Goal: Contribute content: Add original content to the website for others to see

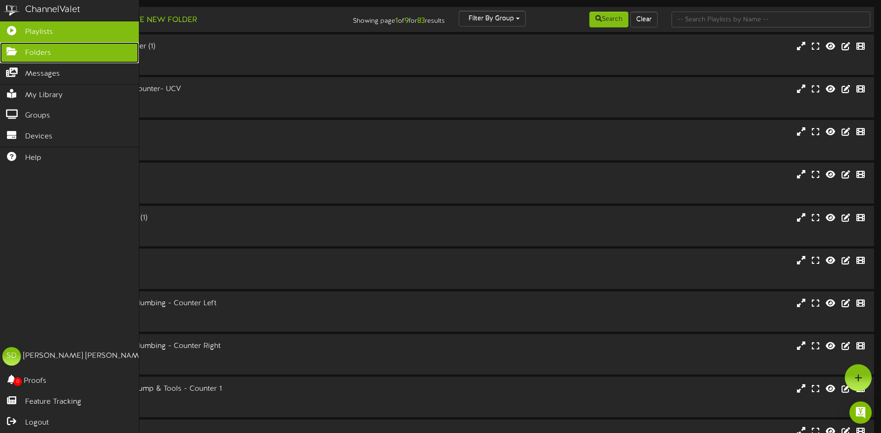
click at [40, 53] on span "Folders" at bounding box center [38, 53] width 26 height 11
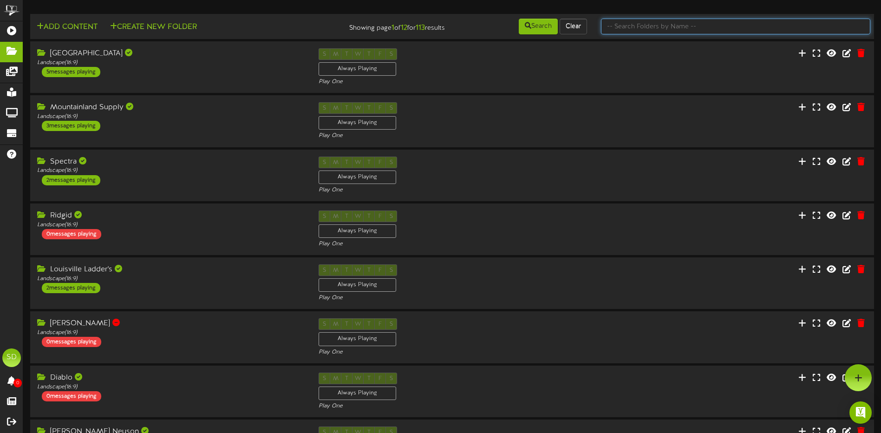
click at [656, 27] on input "text" at bounding box center [735, 27] width 269 height 16
type input "wichita"
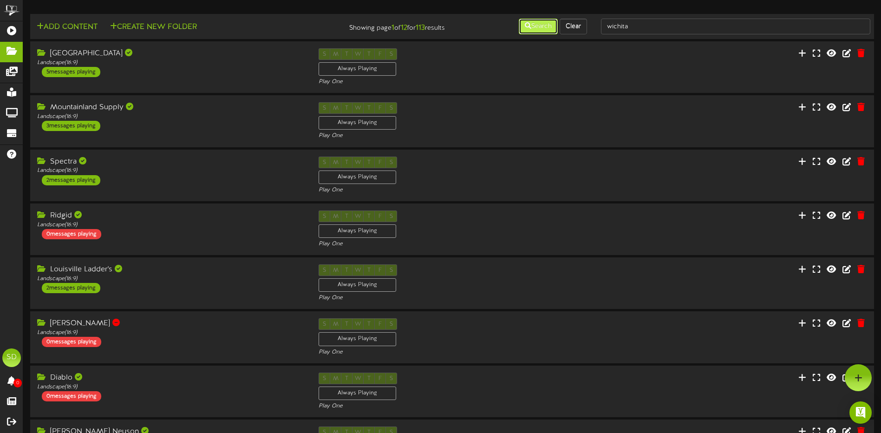
click at [539, 27] on button "Search" at bounding box center [538, 27] width 39 height 16
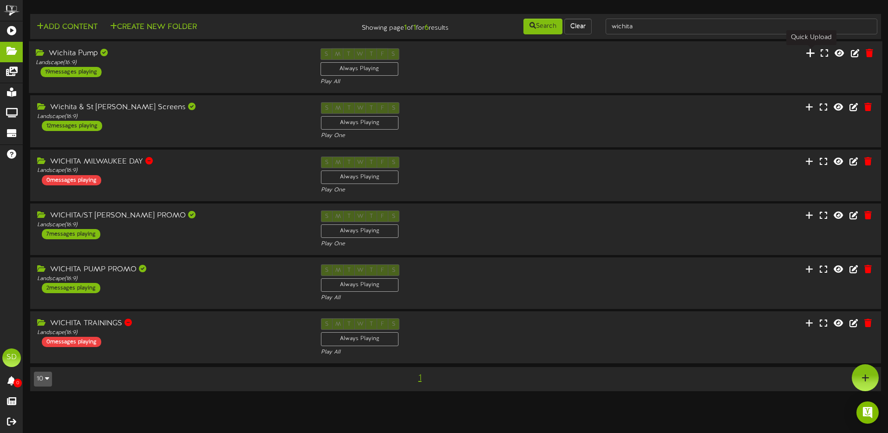
click at [807, 53] on icon at bounding box center [810, 53] width 9 height 10
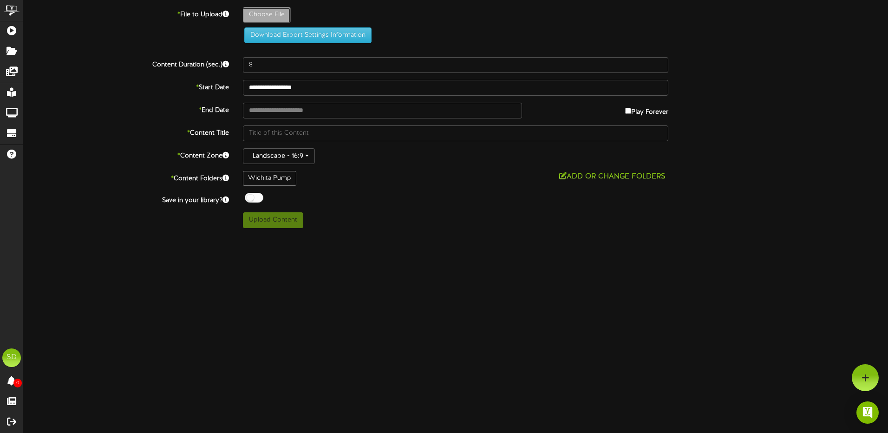
type input "**********"
type input "Merrill70years"
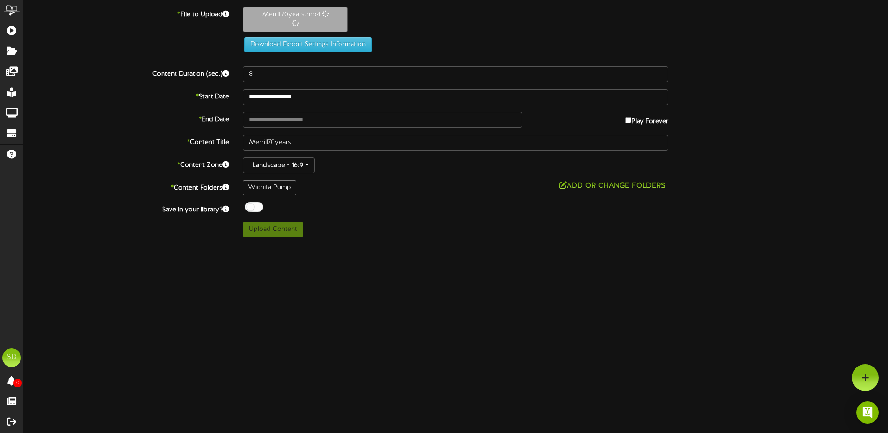
click at [258, 206] on div at bounding box center [254, 207] width 19 height 10
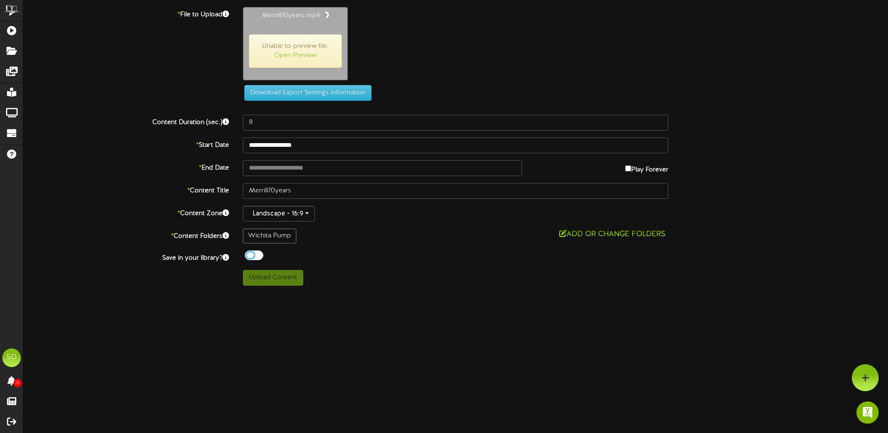
click at [252, 254] on div at bounding box center [254, 255] width 19 height 10
click at [258, 255] on div at bounding box center [254, 255] width 19 height 10
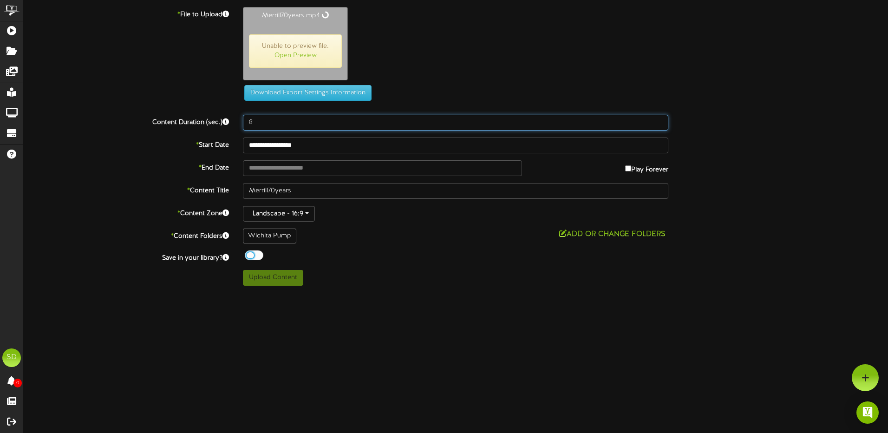
click at [307, 117] on input "8" at bounding box center [455, 123] width 425 height 16
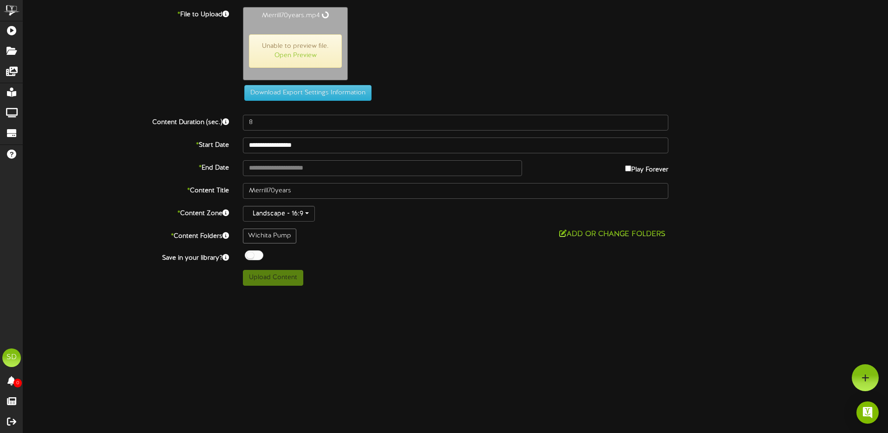
click at [424, 281] on div "Upload Content" at bounding box center [455, 278] width 439 height 16
click at [297, 54] on link "Open Preview" at bounding box center [295, 55] width 42 height 7
click at [598, 232] on button "Add or Change Folders" at bounding box center [612, 234] width 112 height 12
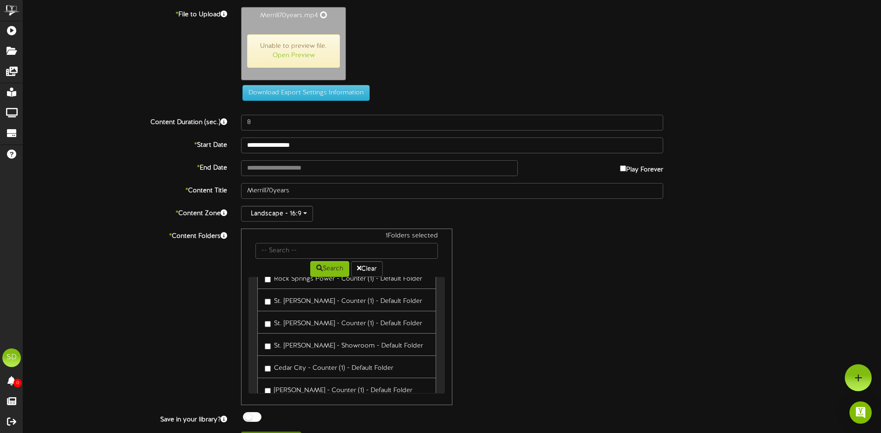
scroll to position [2432, 0]
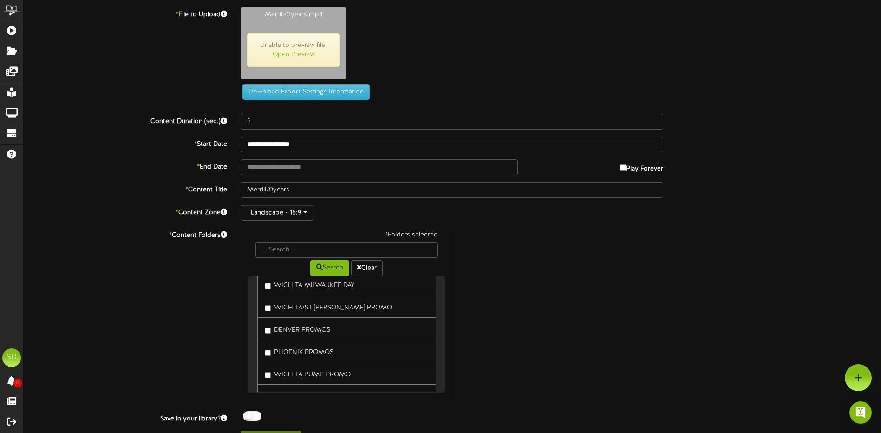
type input "85"
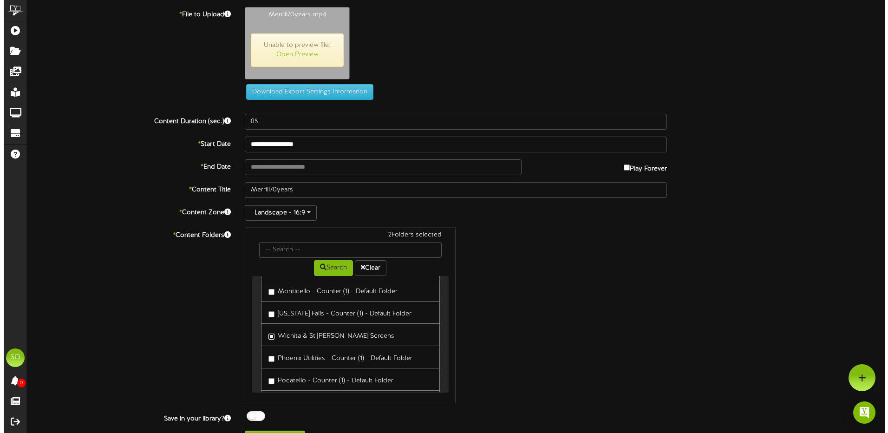
scroll to position [2200, 0]
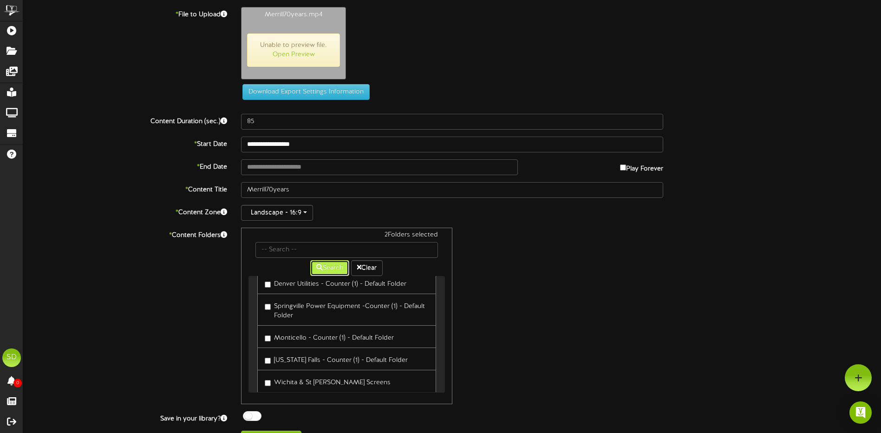
click at [332, 270] on button "Search" at bounding box center [329, 268] width 39 height 16
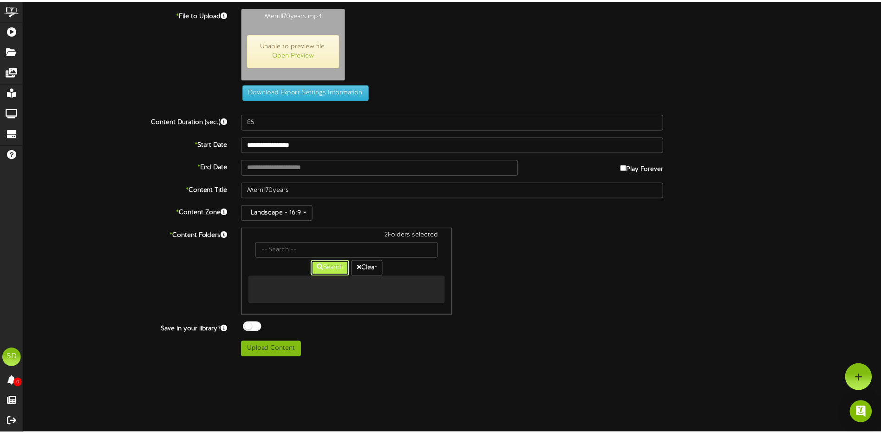
scroll to position [0, 0]
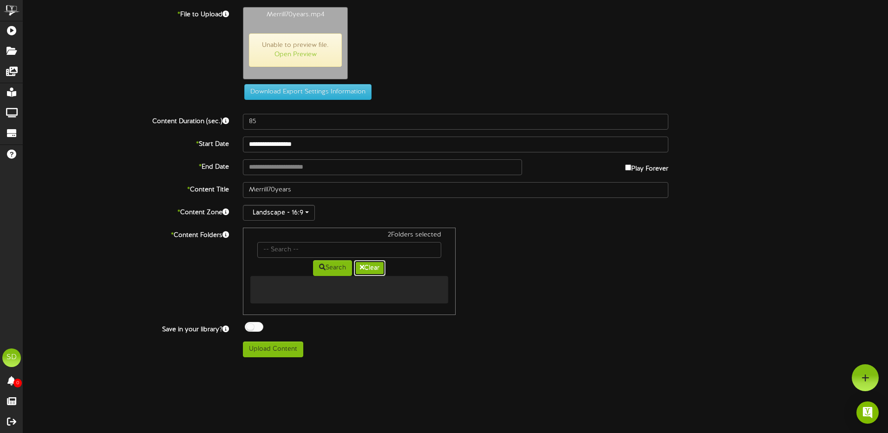
click at [378, 267] on button "Clear" at bounding box center [370, 268] width 32 height 16
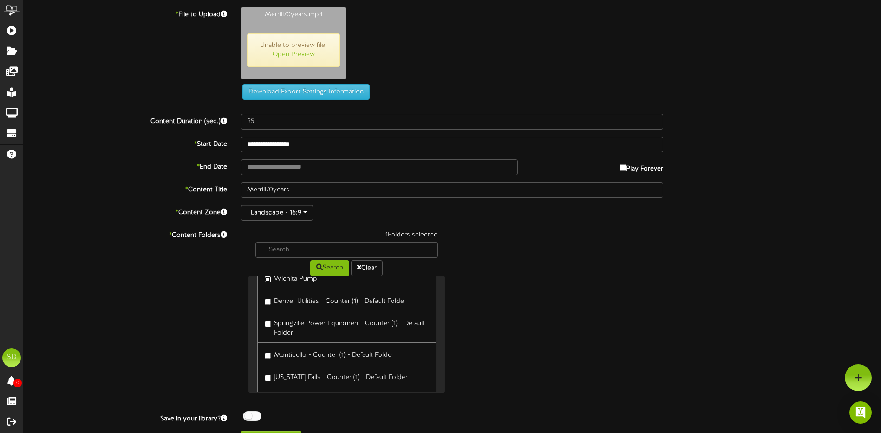
scroll to position [2229, 0]
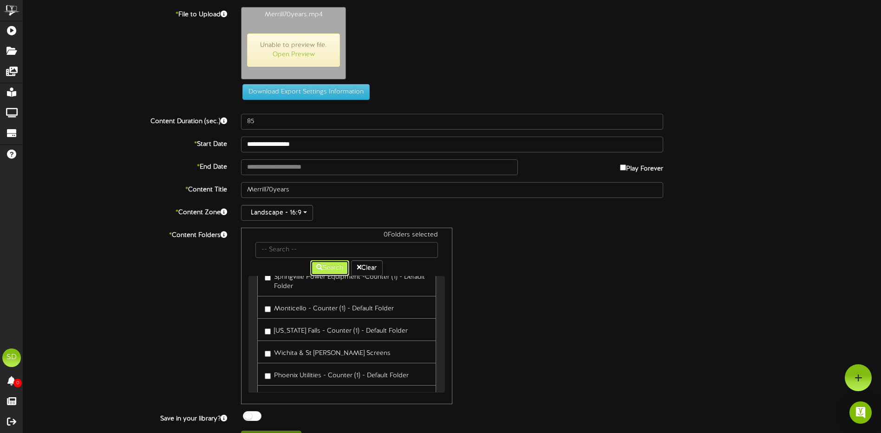
click at [333, 267] on button "Search" at bounding box center [329, 268] width 39 height 16
click at [561, 288] on div "0 Folders selected Search Clear [GEOGRAPHIC_DATA] Mountainland Supply Spectra R…" at bounding box center [452, 316] width 436 height 176
click at [303, 254] on input "text" at bounding box center [346, 250] width 182 height 16
click at [542, 326] on div "0 Folders selected Search Clear [GEOGRAPHIC_DATA] Mountainland Supply Spectra R…" at bounding box center [452, 316] width 436 height 176
click at [294, 250] on input "text" at bounding box center [346, 250] width 182 height 16
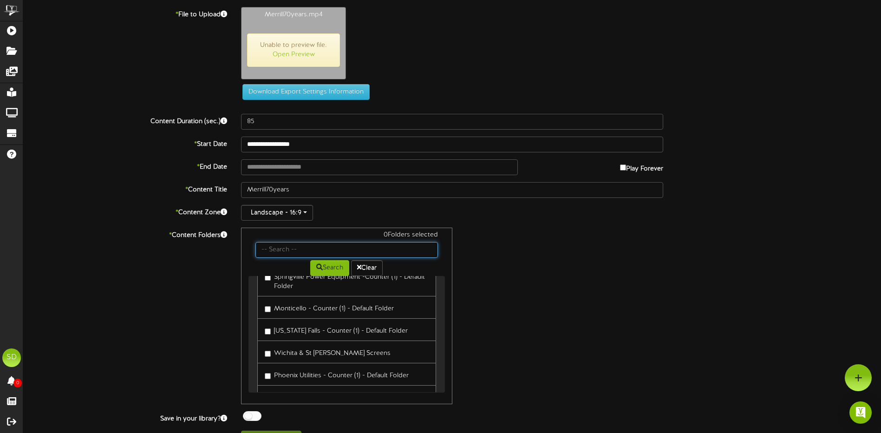
type input "wichita"
click at [323, 270] on button "Search" at bounding box center [329, 268] width 39 height 16
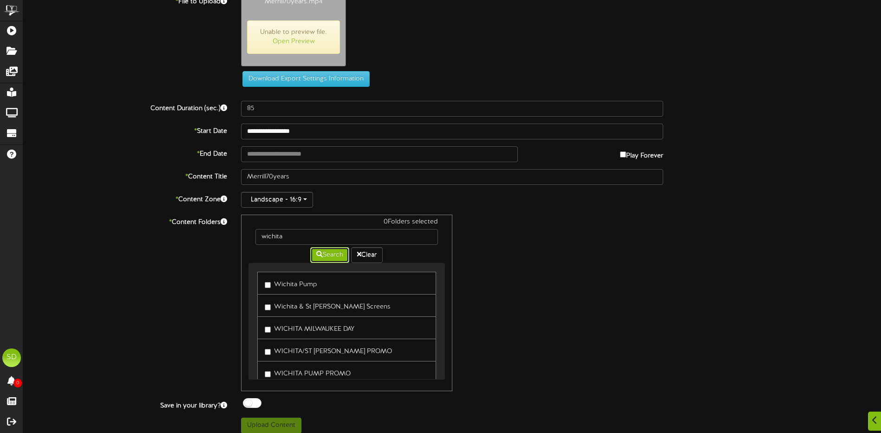
scroll to position [20, 0]
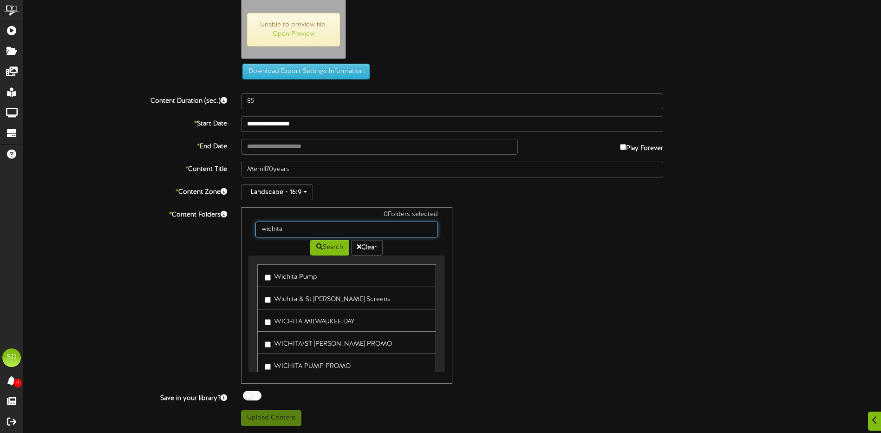
click at [412, 231] on input "wichita" at bounding box center [346, 230] width 182 height 16
click at [254, 397] on div at bounding box center [252, 396] width 19 height 10
click at [254, 396] on div at bounding box center [252, 396] width 19 height 10
drag, startPoint x: 147, startPoint y: 295, endPoint x: 151, endPoint y: 284, distance: 11.9
click at [148, 294] on div "* Content Folders 0 Folders selected [GEOGRAPHIC_DATA] Search Clear Wichita Pum…" at bounding box center [452, 295] width 872 height 176
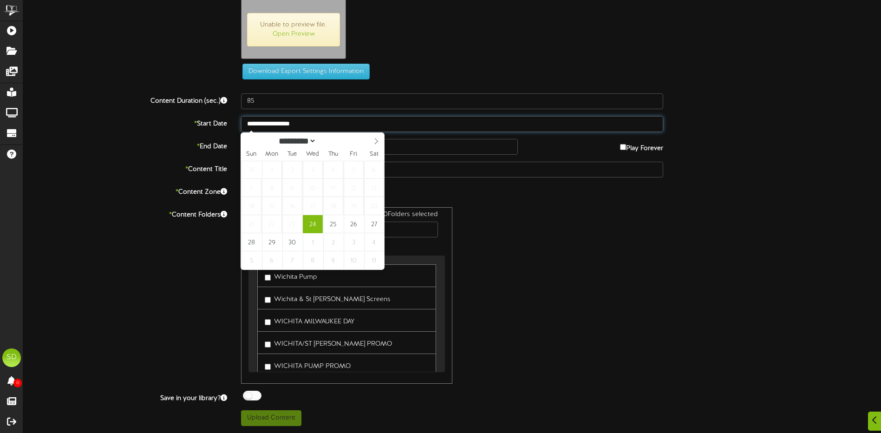
click at [338, 121] on input "**********" at bounding box center [452, 124] width 422 height 16
click at [706, 281] on div "* Content Folders 0 Folders selected [GEOGRAPHIC_DATA] Search Clear Wichita Pum…" at bounding box center [452, 295] width 872 height 176
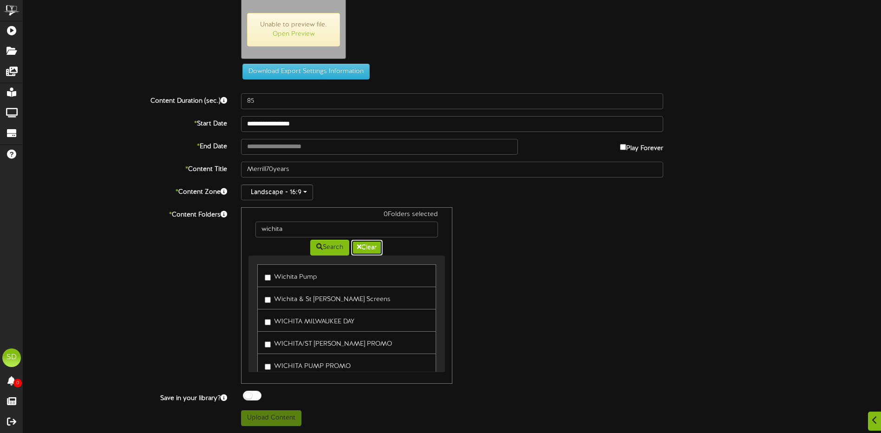
click at [367, 246] on button "Clear" at bounding box center [367, 248] width 32 height 16
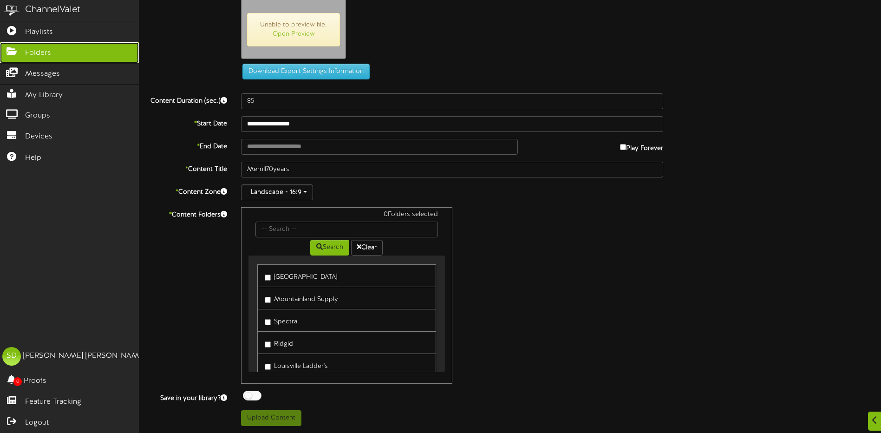
click at [41, 52] on span "Folders" at bounding box center [38, 53] width 26 height 11
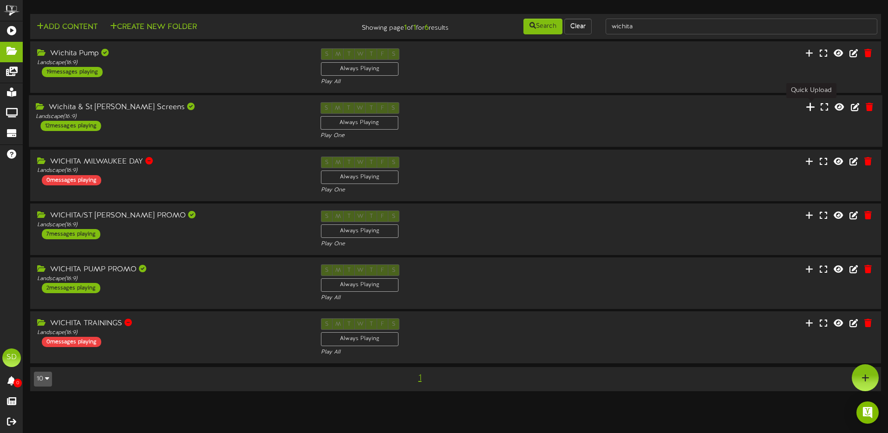
click at [812, 109] on icon at bounding box center [810, 107] width 9 height 10
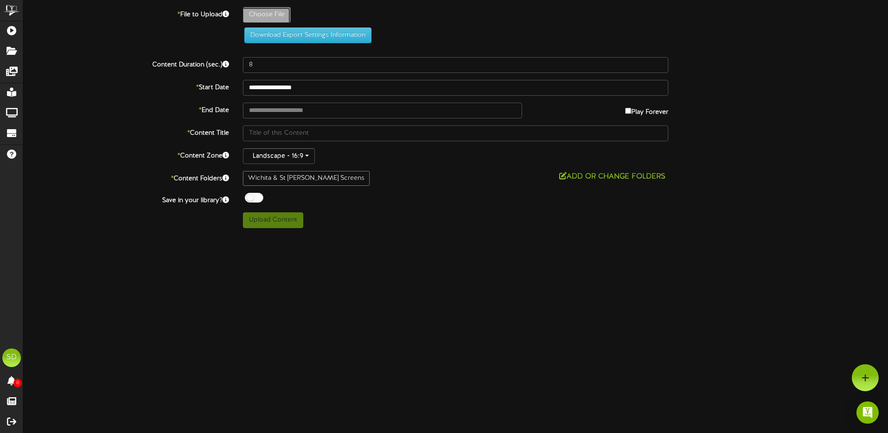
type input "**********"
type input "Merrill70years"
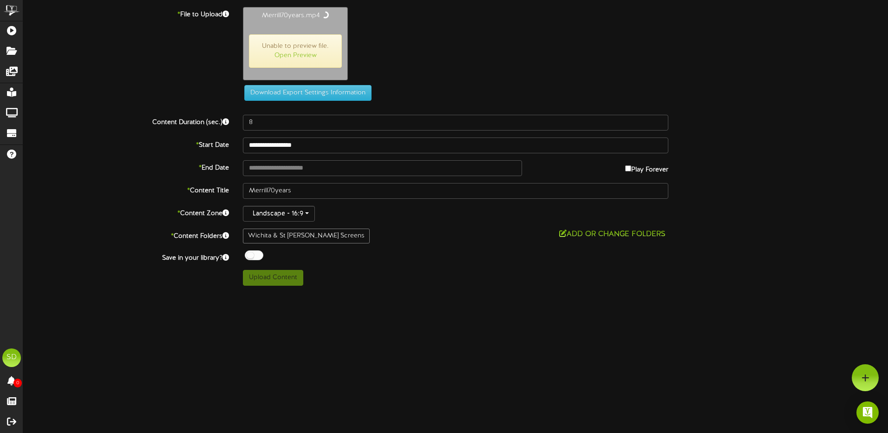
click at [259, 253] on div at bounding box center [254, 255] width 19 height 10
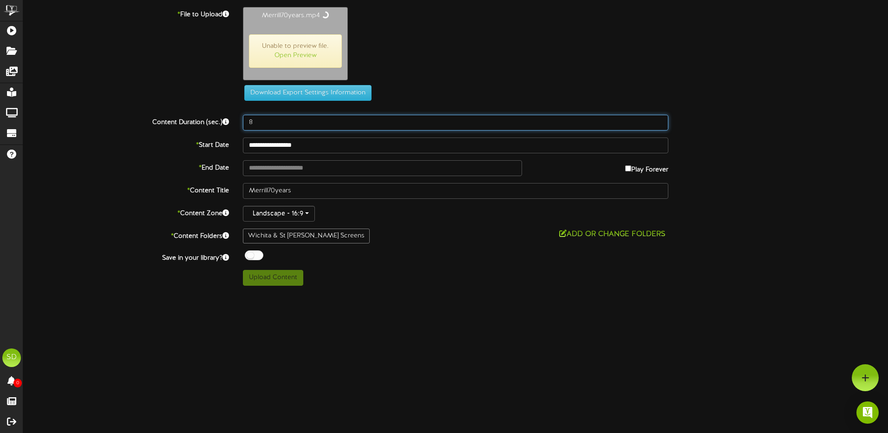
click at [445, 120] on input "8" at bounding box center [455, 123] width 425 height 16
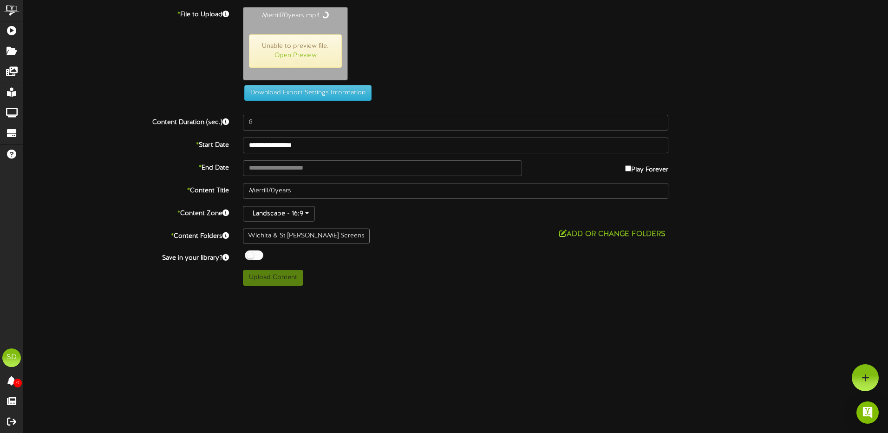
click at [469, 285] on div "ChannelValet Playlists Folders Messages My Library Groups Devices Help SD [PERS…" at bounding box center [444, 146] width 888 height 293
type input "85"
click at [281, 280] on button "Upload Content" at bounding box center [273, 277] width 60 height 16
type input "**********"
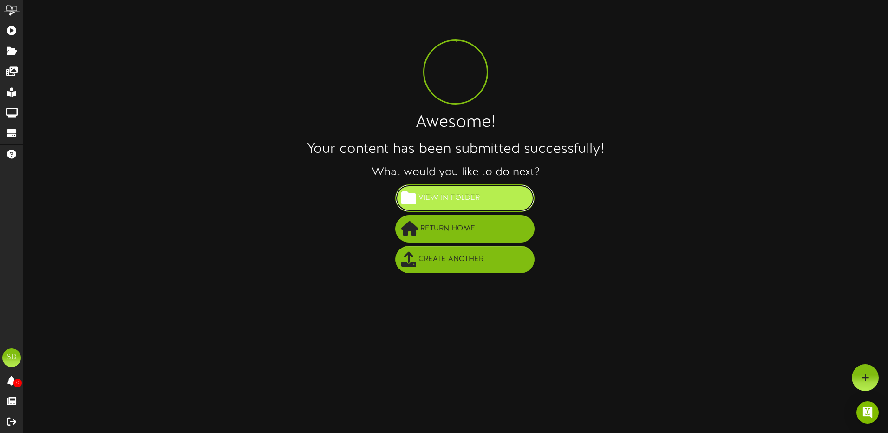
click at [457, 196] on span "View in Folder" at bounding box center [449, 197] width 66 height 15
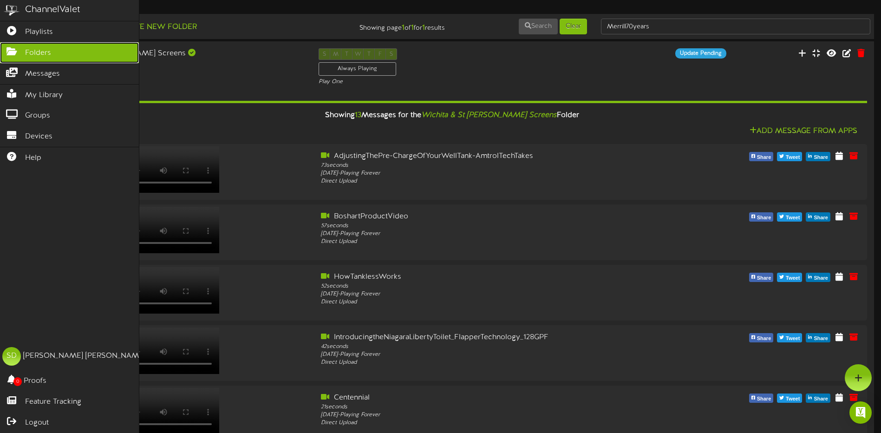
click at [39, 52] on span "Folders" at bounding box center [38, 53] width 26 height 11
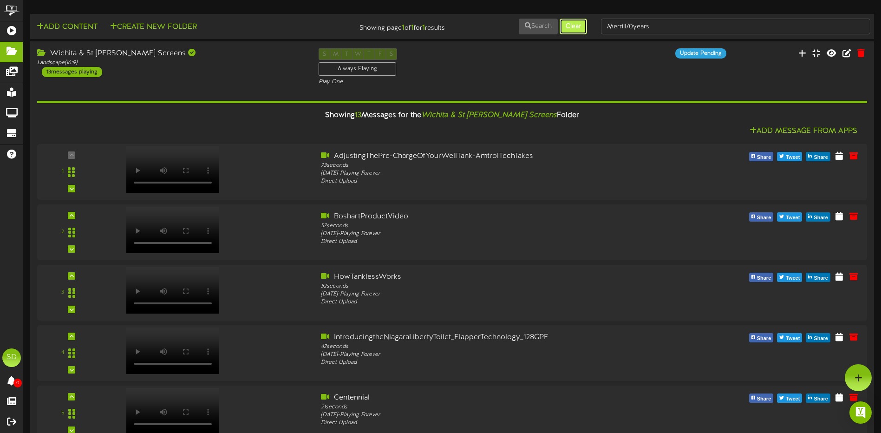
click at [571, 24] on button "Clear" at bounding box center [573, 27] width 27 height 16
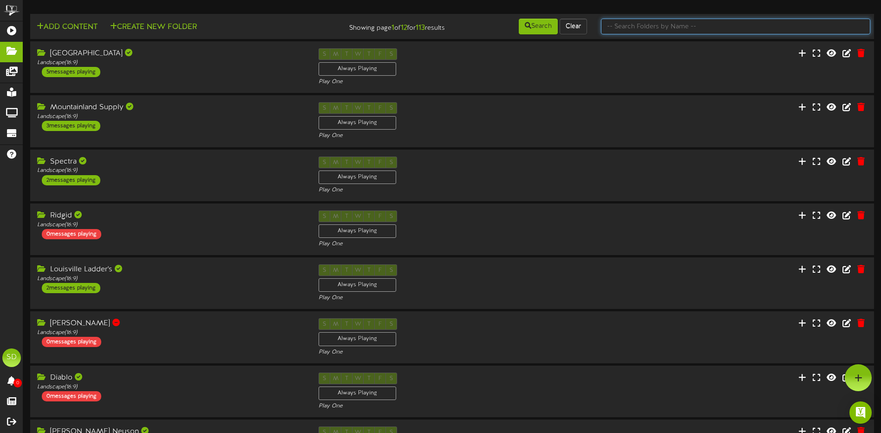
click at [624, 23] on input "text" at bounding box center [735, 27] width 269 height 16
type input "wichita"
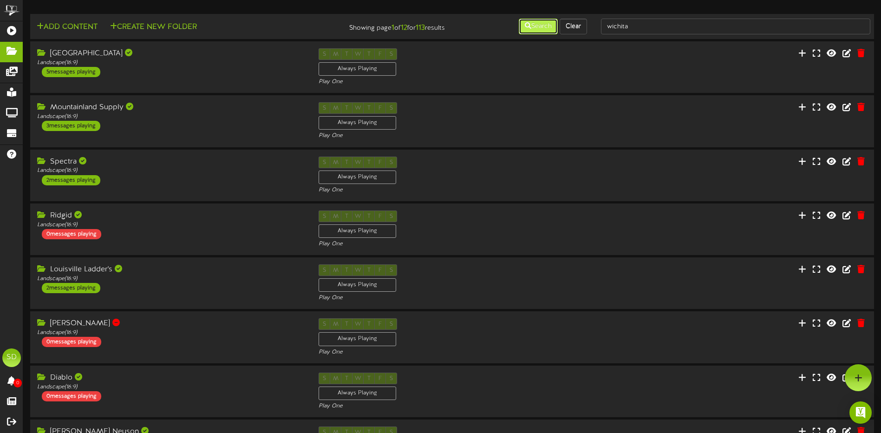
click at [542, 27] on button "Search" at bounding box center [538, 27] width 39 height 16
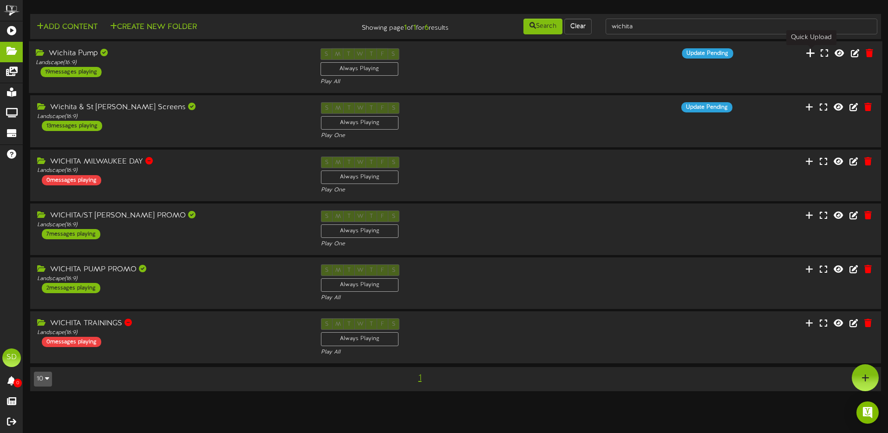
click at [811, 52] on icon at bounding box center [810, 53] width 9 height 10
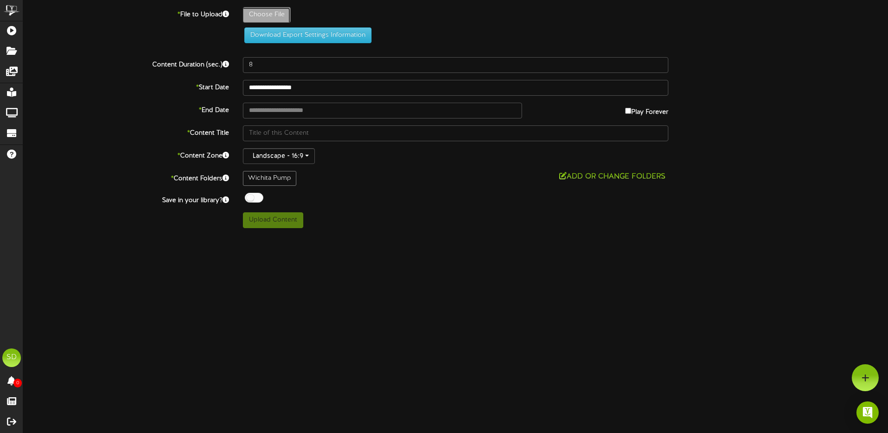
type input "**********"
type input "Merrill70years"
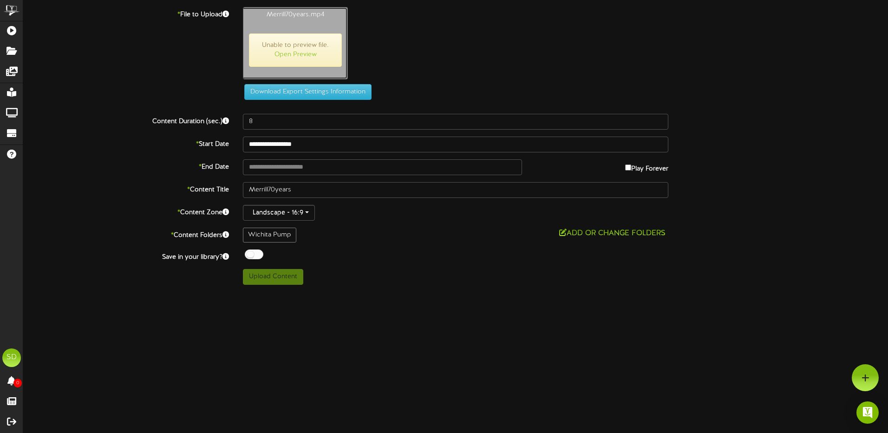
type input "85"
click at [258, 253] on div at bounding box center [254, 254] width 19 height 10
click at [269, 277] on button "Upload Content" at bounding box center [273, 277] width 60 height 16
type input "**********"
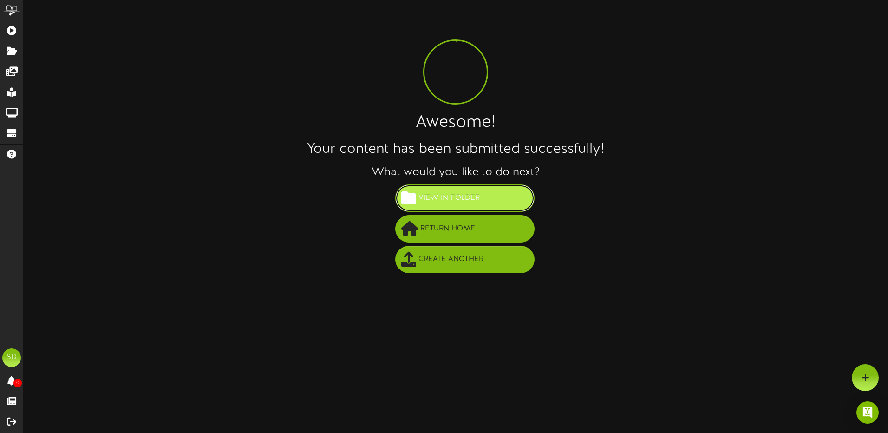
click at [448, 195] on span "View in Folder" at bounding box center [449, 197] width 66 height 15
